Goal: Transaction & Acquisition: Purchase product/service

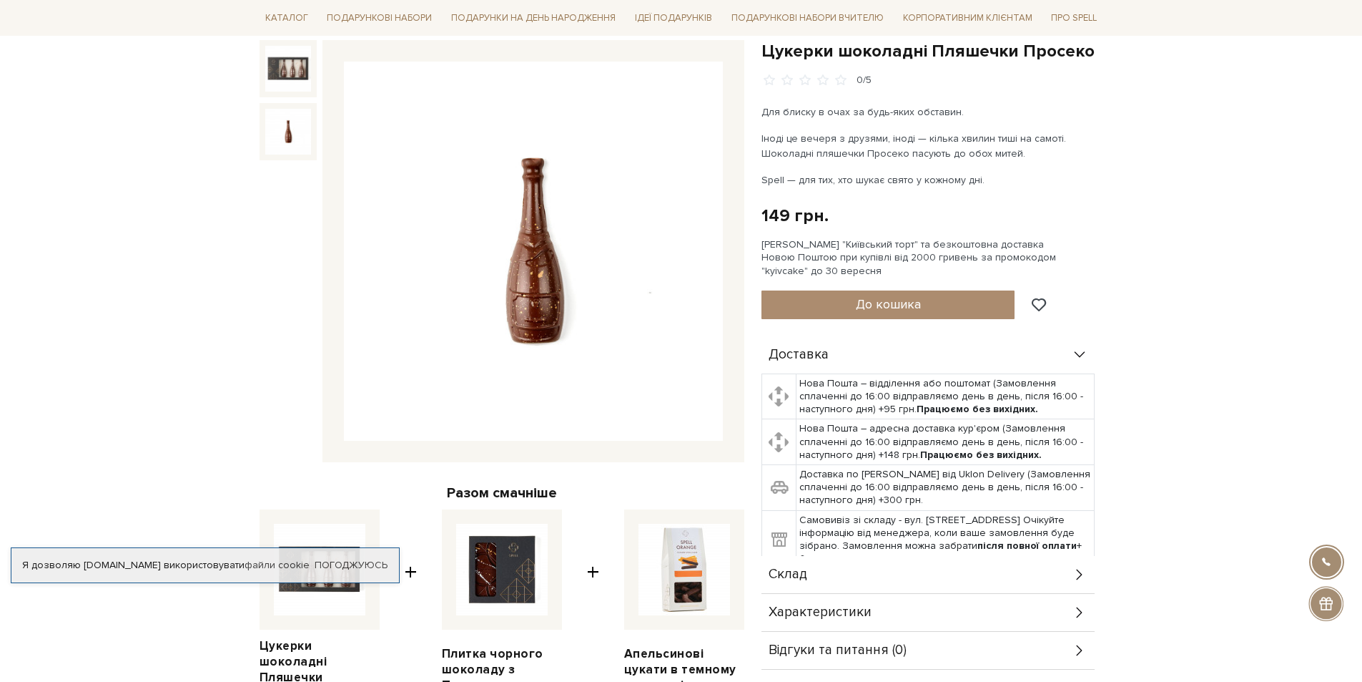
scroll to position [143, 0]
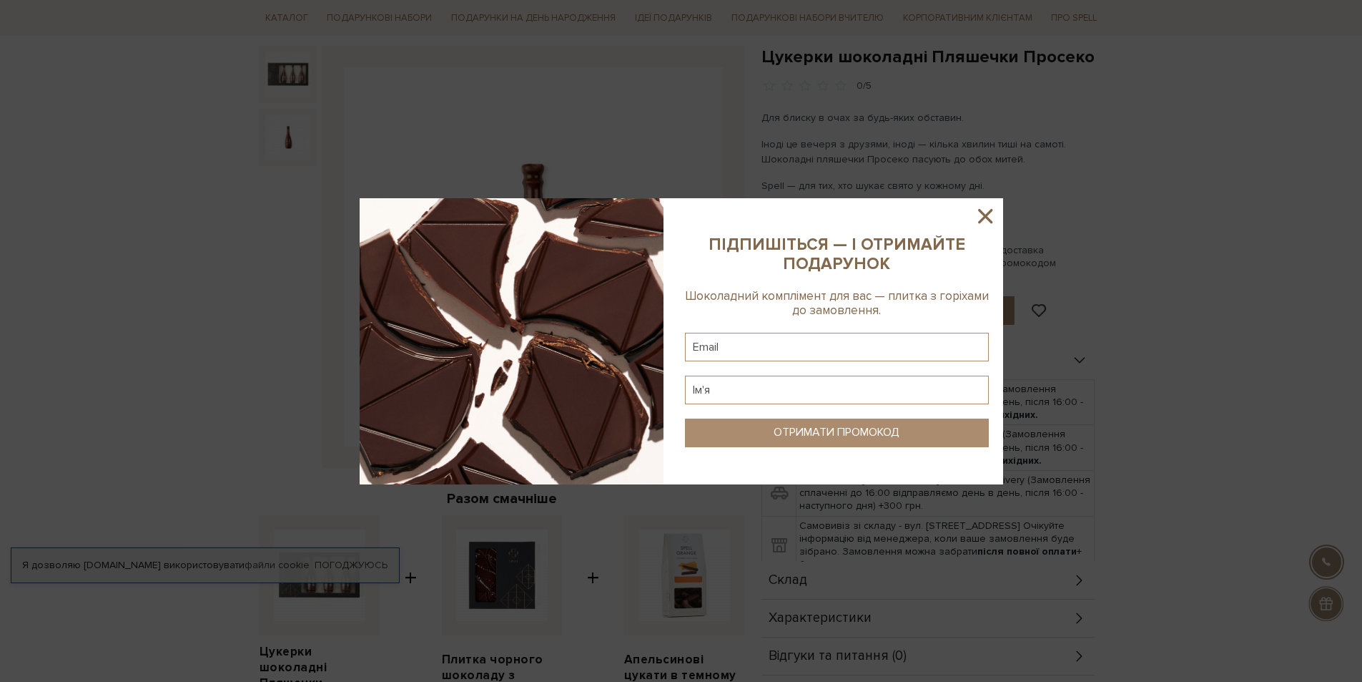
click at [987, 219] on icon at bounding box center [985, 216] width 14 height 14
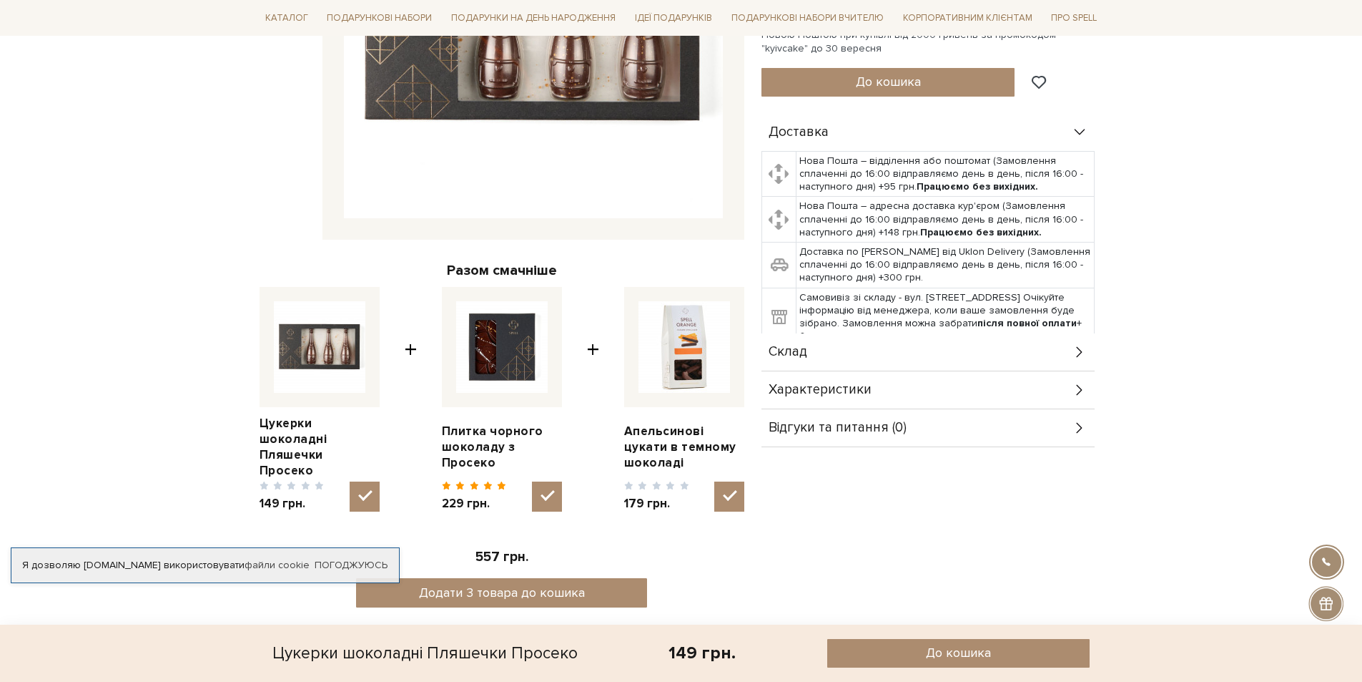
scroll to position [340, 0]
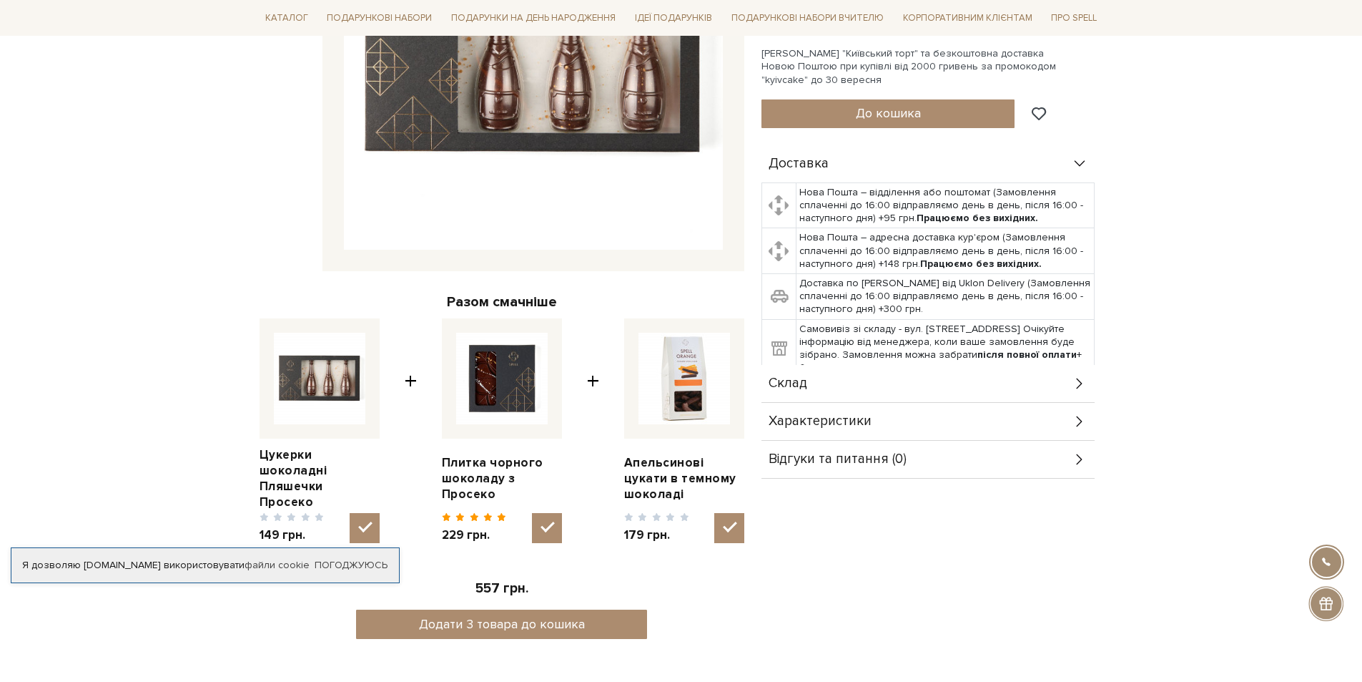
click at [1056, 384] on div "Склад" at bounding box center [928, 383] width 333 height 37
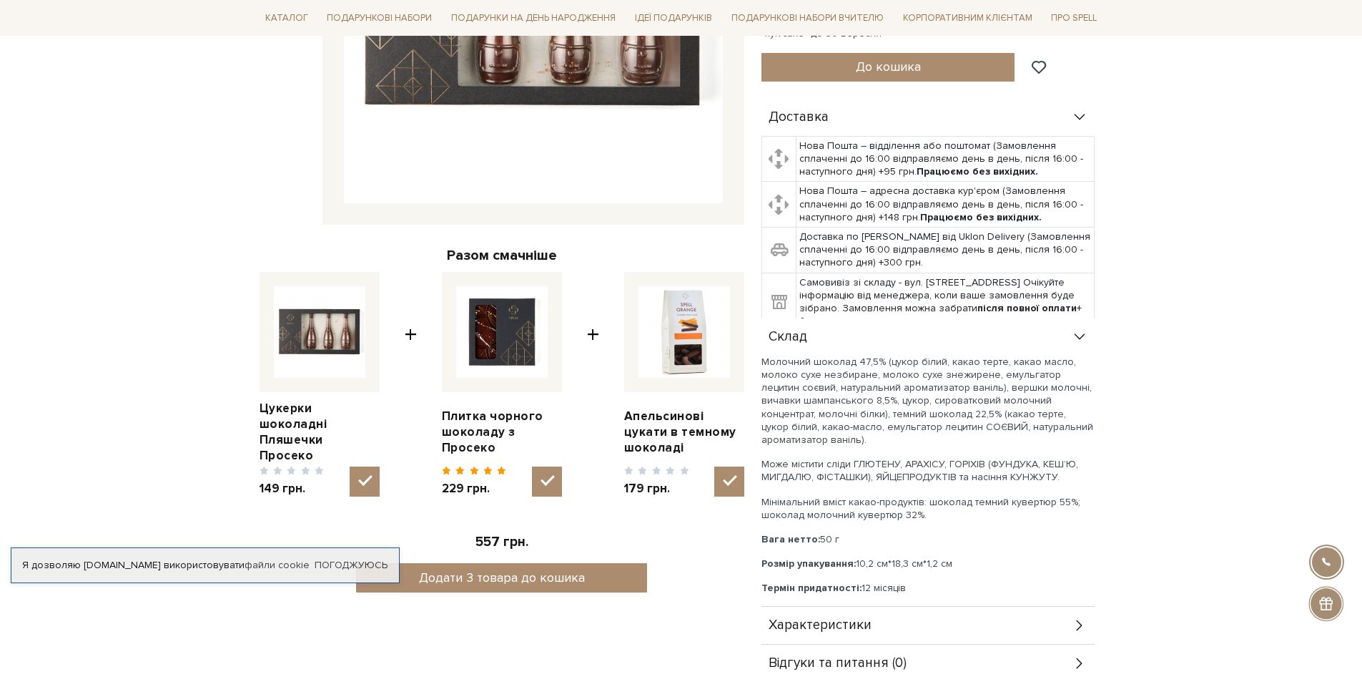
scroll to position [411, 0]
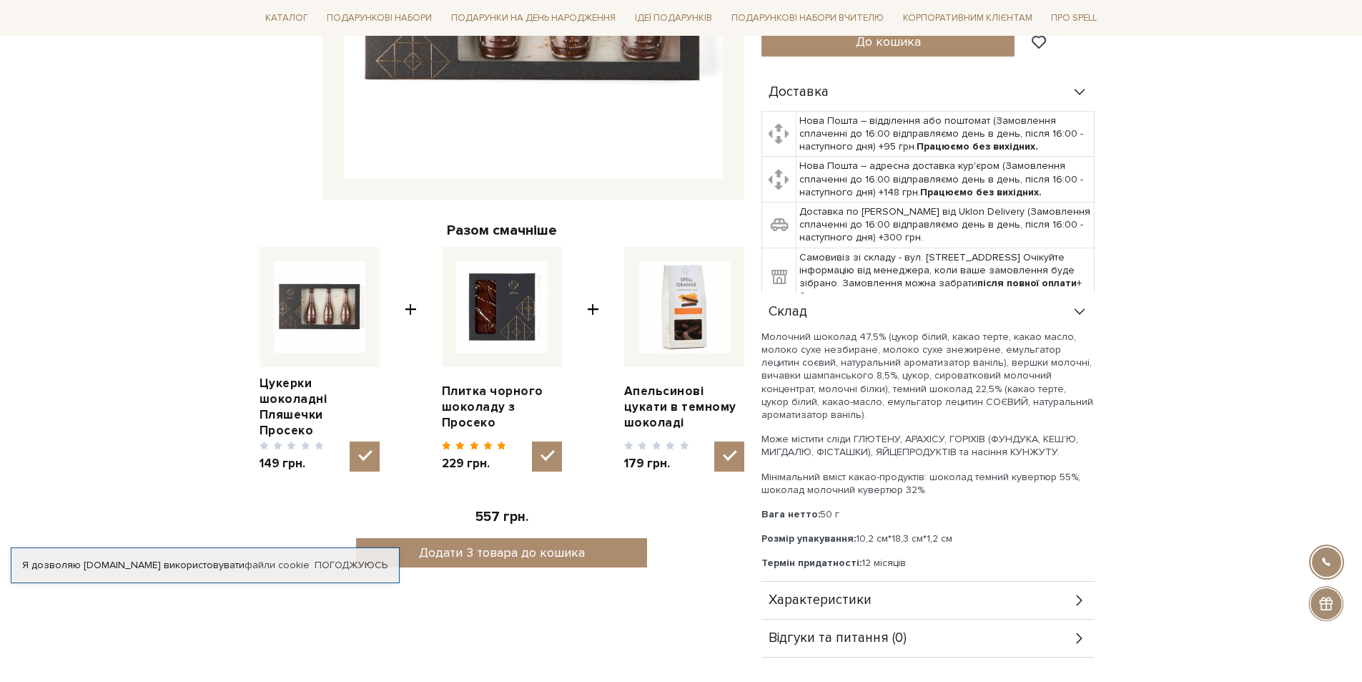
click at [1061, 609] on div "Характеристики" at bounding box center [928, 599] width 333 height 37
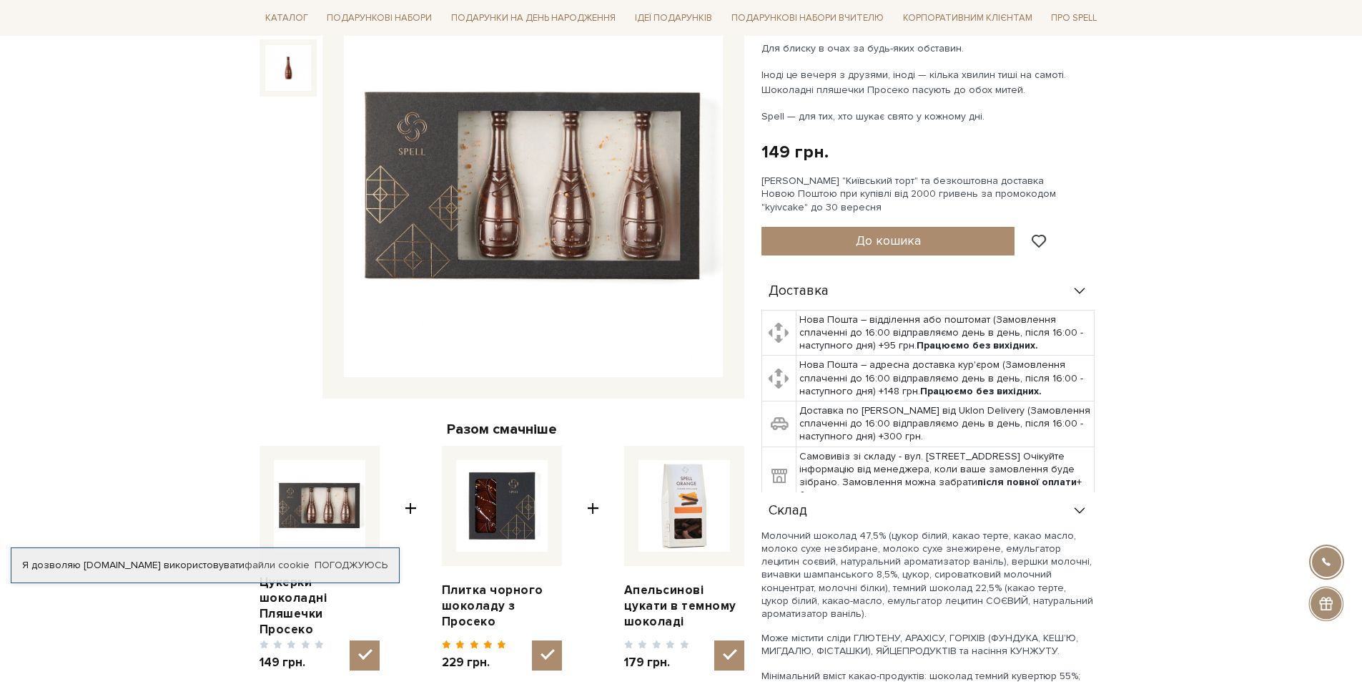
scroll to position [197, 0]
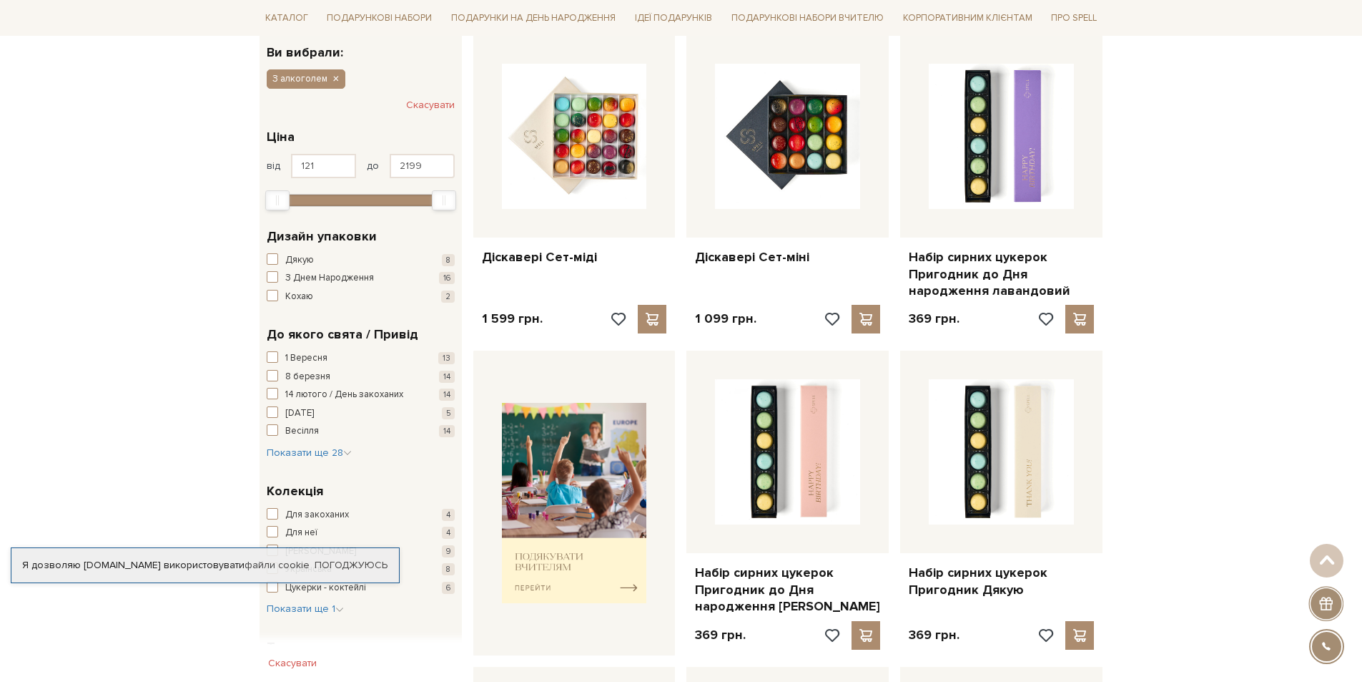
scroll to position [215, 0]
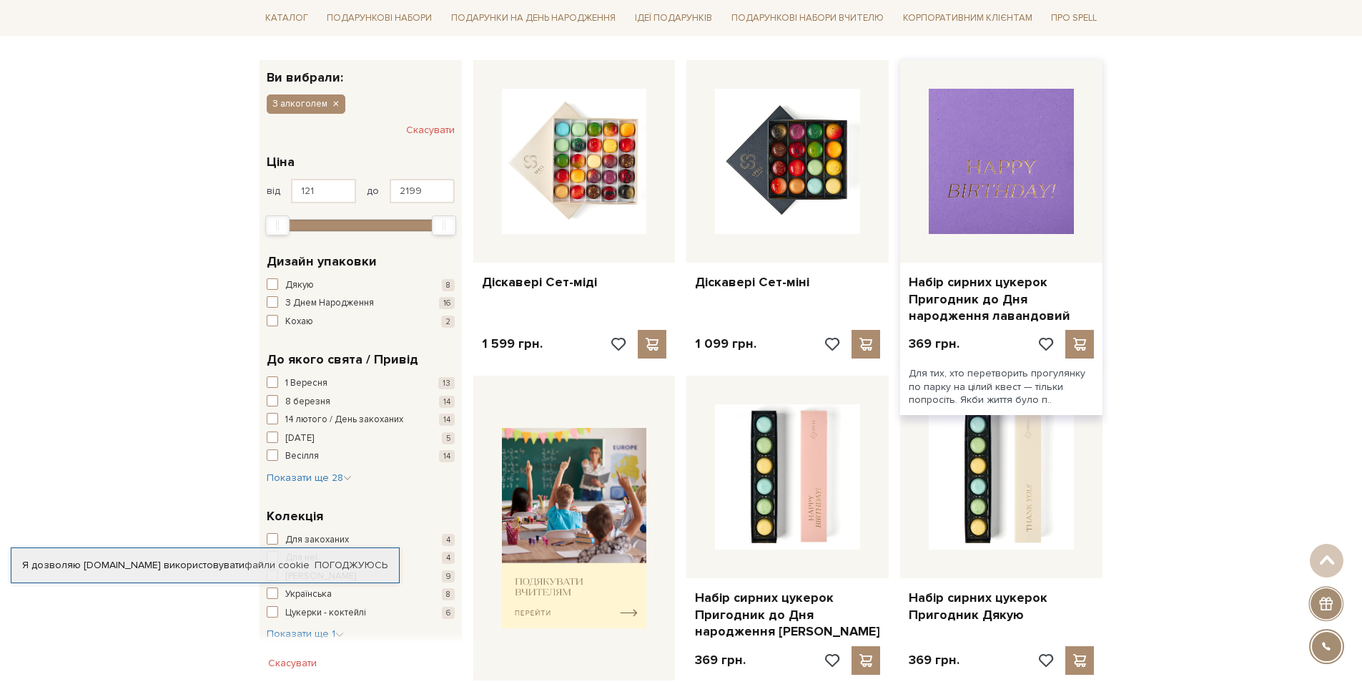
click at [1002, 197] on img at bounding box center [1001, 161] width 145 height 145
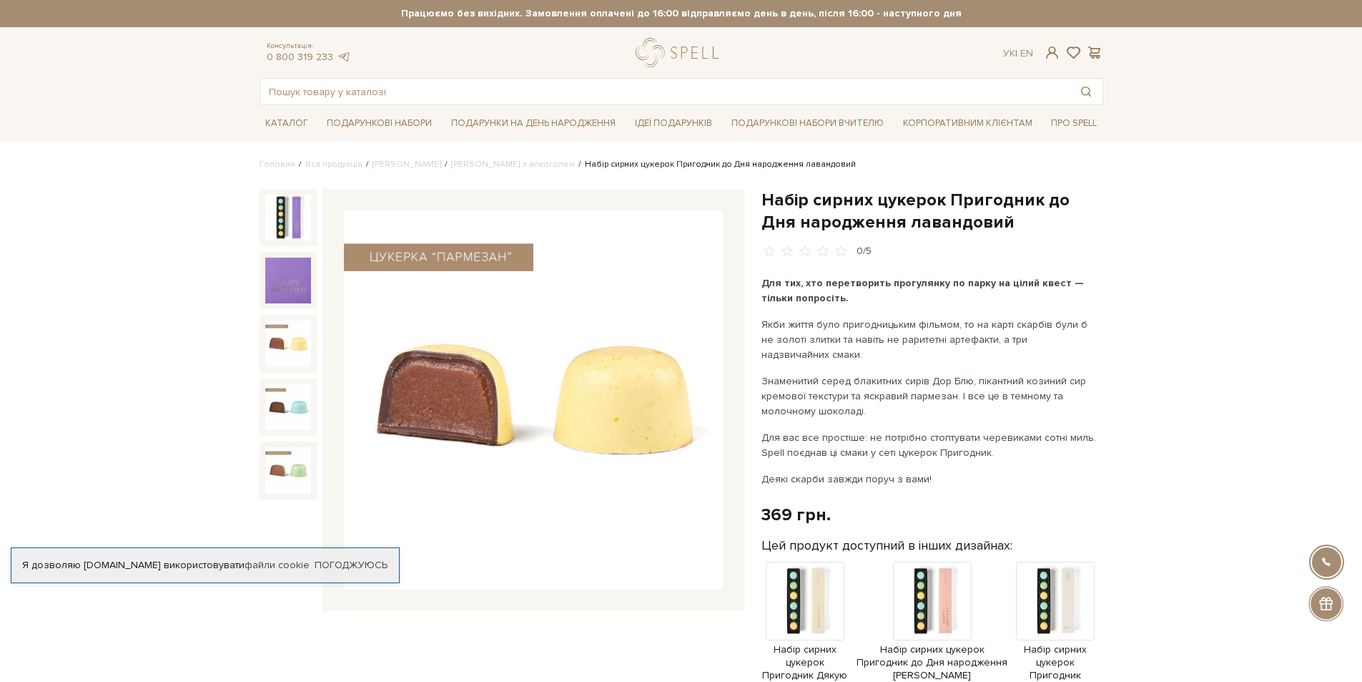
click at [293, 341] on img at bounding box center [288, 343] width 46 height 46
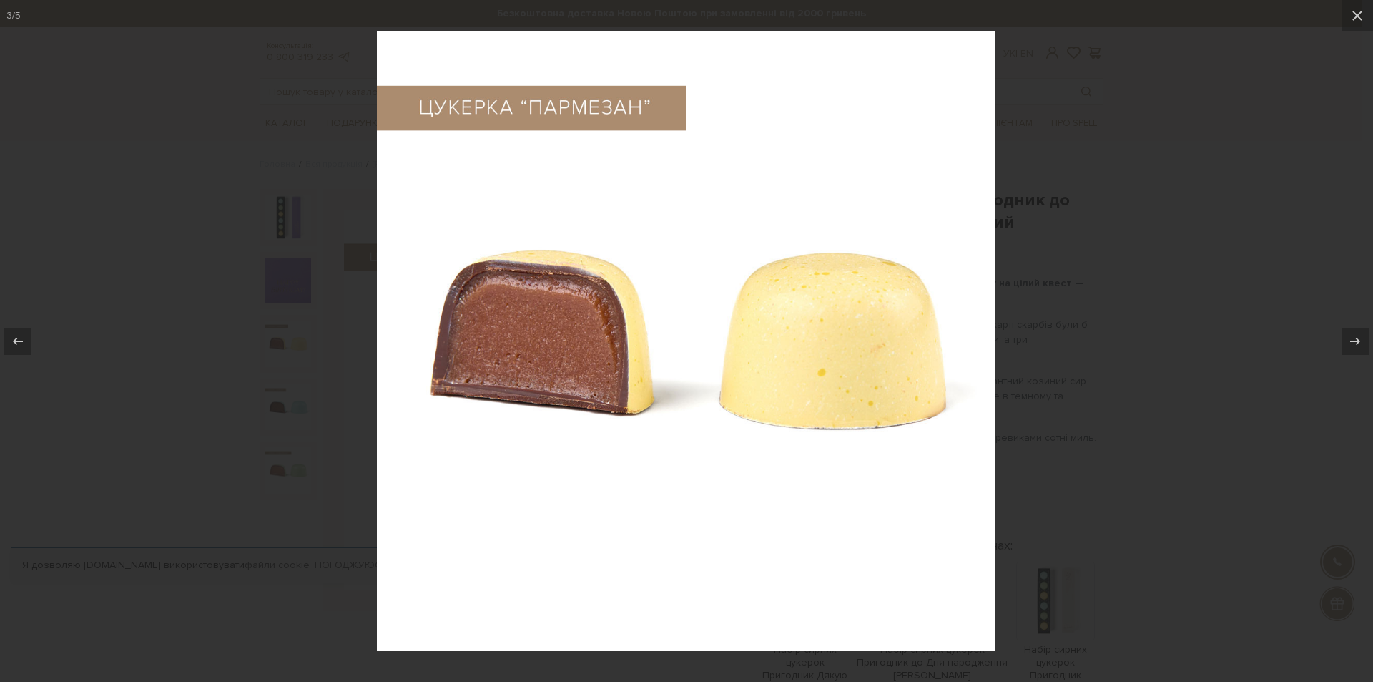
click at [1192, 252] on div at bounding box center [686, 341] width 1373 height 682
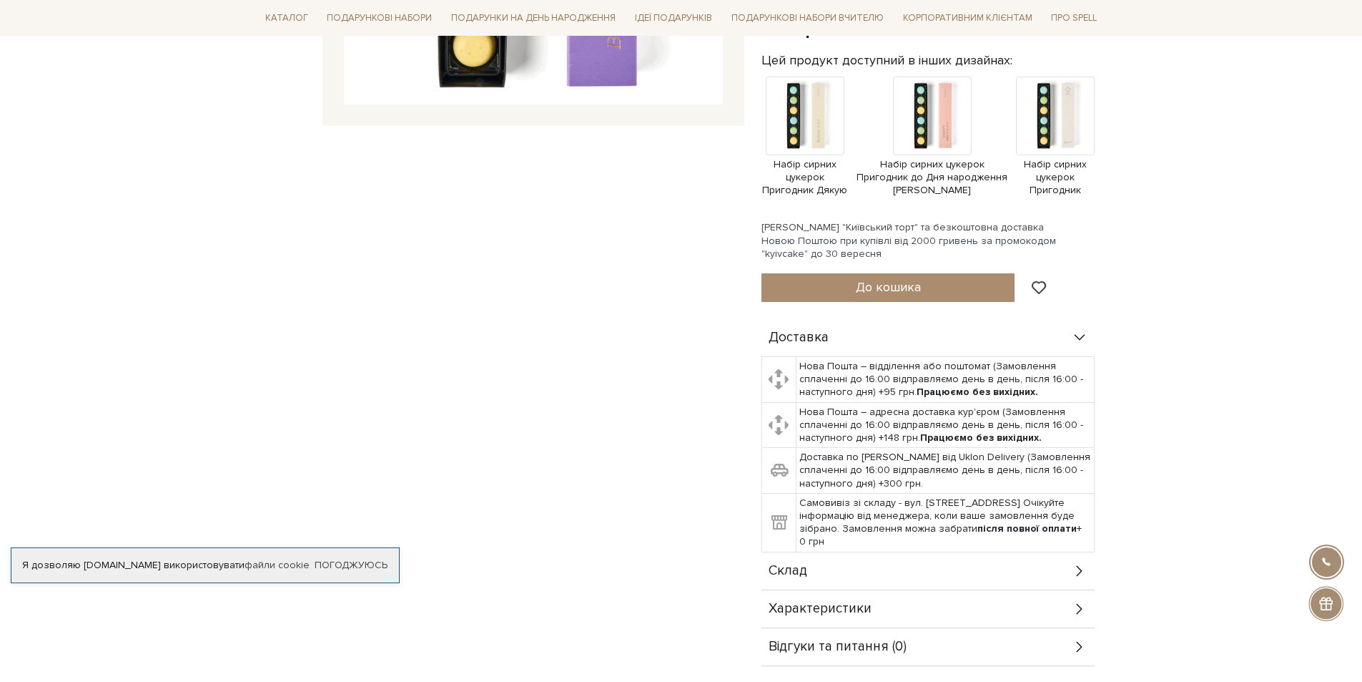
scroll to position [501, 0]
